Goal: Use online tool/utility: Utilize a website feature to perform a specific function

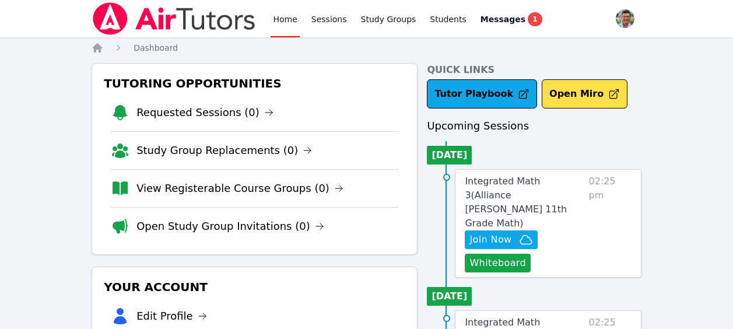
scroll to position [59, 0]
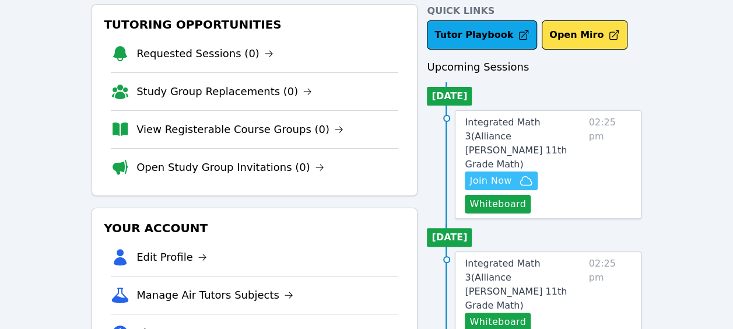
click at [496, 174] on span "Join Now" at bounding box center [490, 181] width 42 height 14
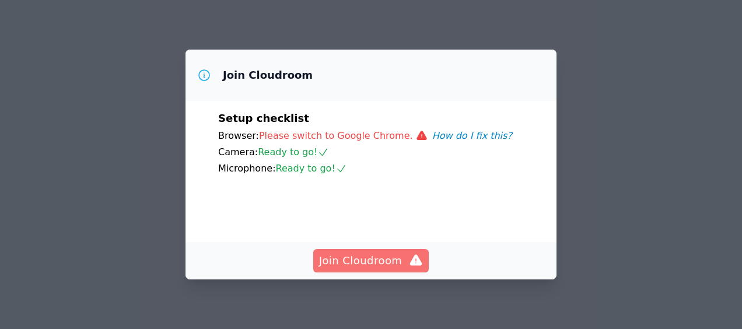
click at [389, 263] on span "Join Cloudroom" at bounding box center [371, 260] width 104 height 16
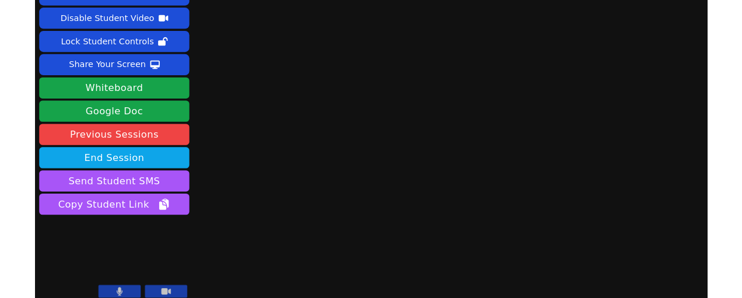
scroll to position [40, 0]
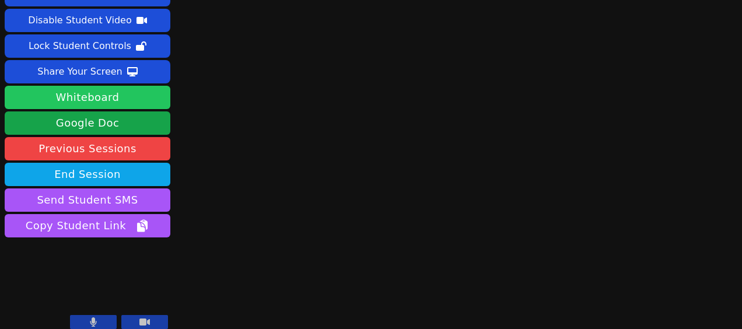
click at [106, 98] on button "Whiteboard" at bounding box center [88, 97] width 166 height 23
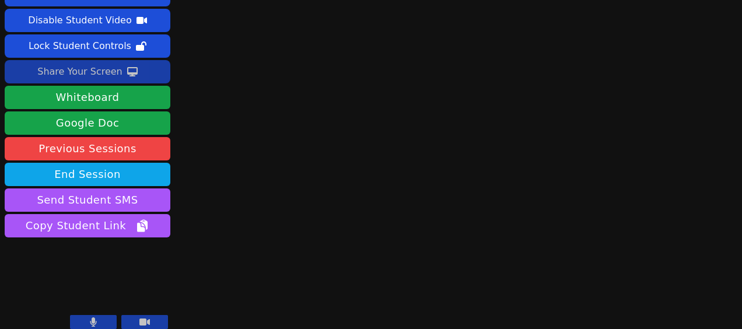
click at [119, 75] on button "Share Your Screen" at bounding box center [88, 71] width 166 height 23
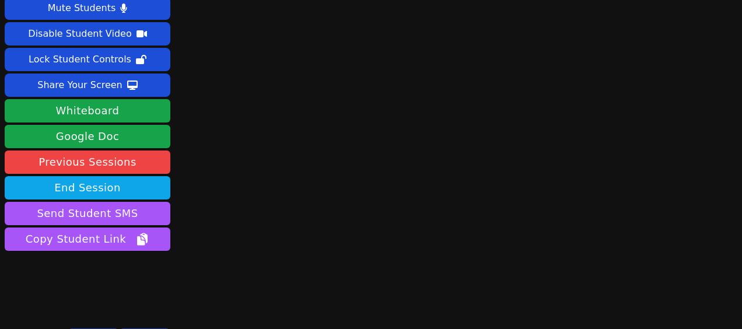
scroll to position [26, 0]
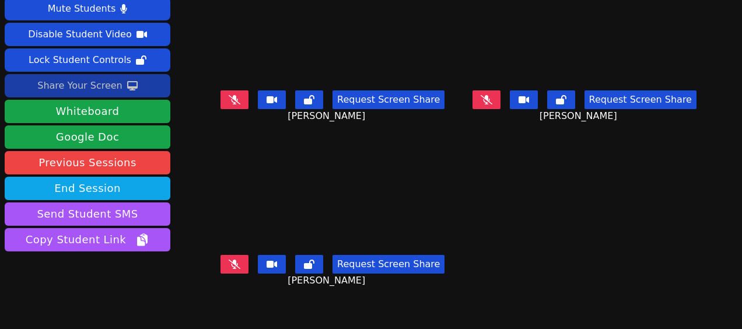
click at [91, 90] on div "Share Your Screen" at bounding box center [79, 85] width 85 height 19
